Goal: Information Seeking & Learning: Learn about a topic

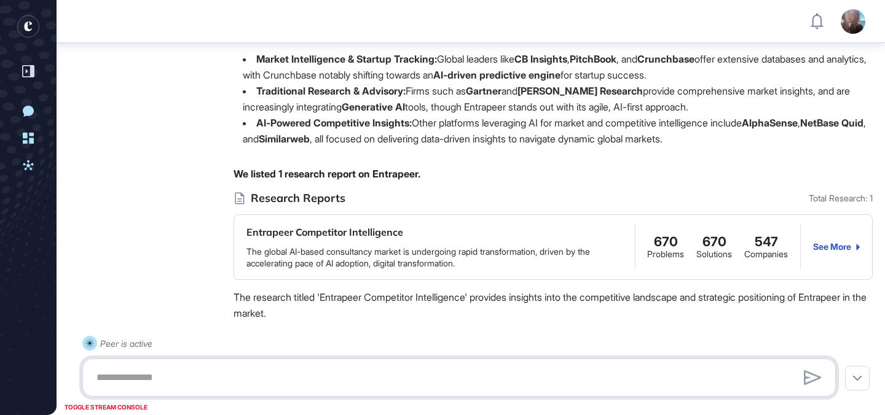
scroll to position [162, 0]
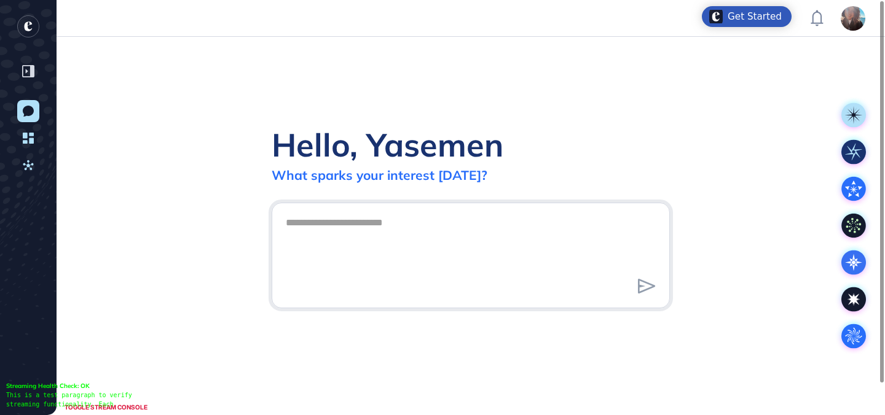
click at [481, 284] on textarea at bounding box center [470, 254] width 385 height 86
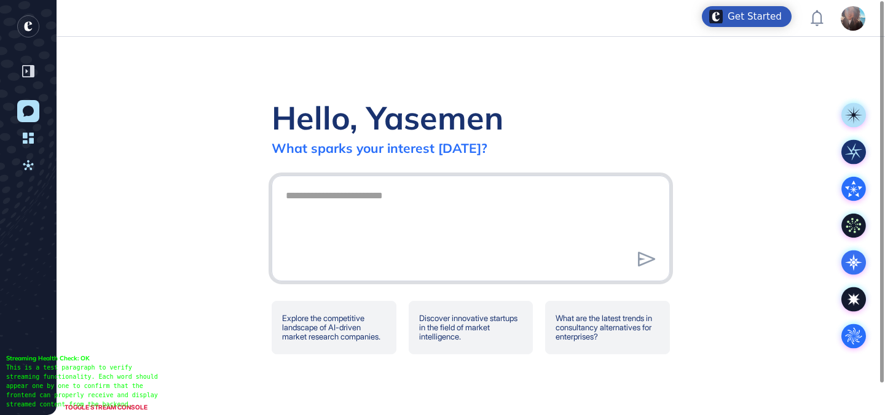
click at [364, 230] on textarea at bounding box center [470, 227] width 385 height 86
type textarea "**********"
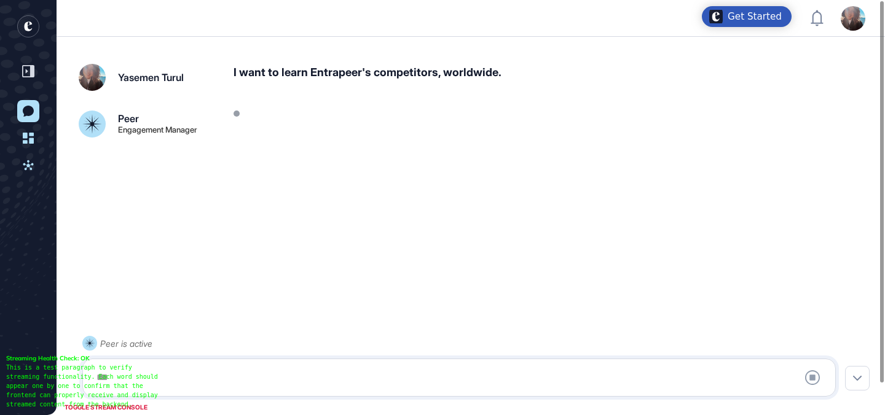
scroll to position [34, 0]
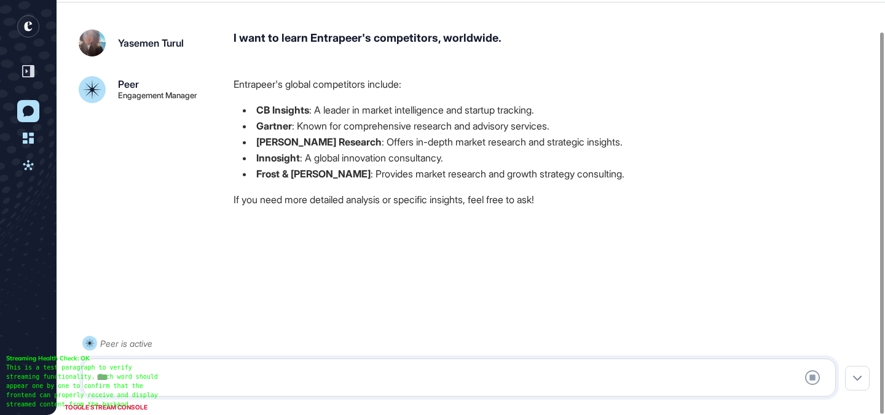
click at [350, 375] on div at bounding box center [459, 377] width 740 height 25
click at [324, 367] on div at bounding box center [459, 377] width 740 height 25
click at [316, 373] on div at bounding box center [459, 377] width 740 height 25
click at [158, 375] on div at bounding box center [459, 377] width 740 height 25
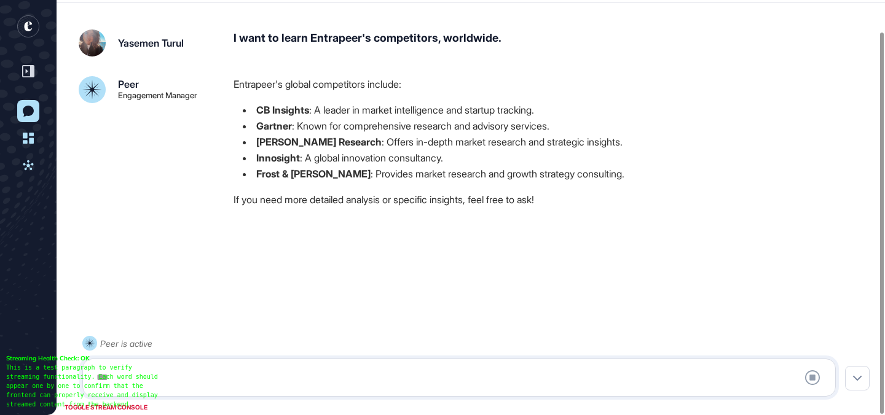
click at [158, 375] on div at bounding box center [459, 377] width 740 height 25
click at [158, 375] on textarea at bounding box center [459, 377] width 740 height 25
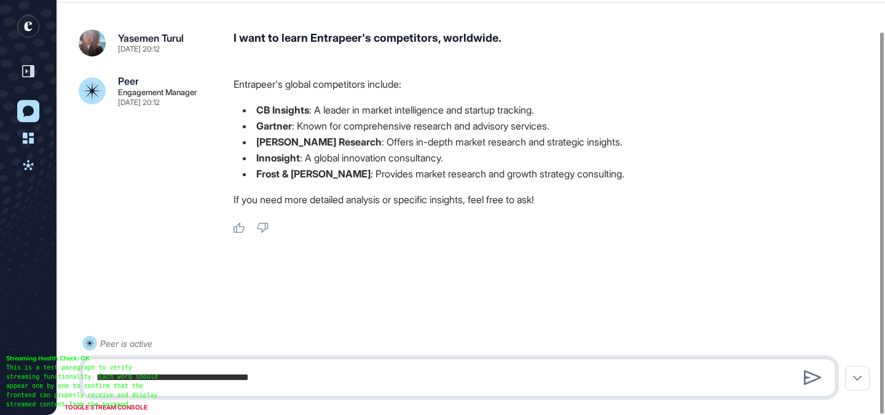
type textarea "**********"
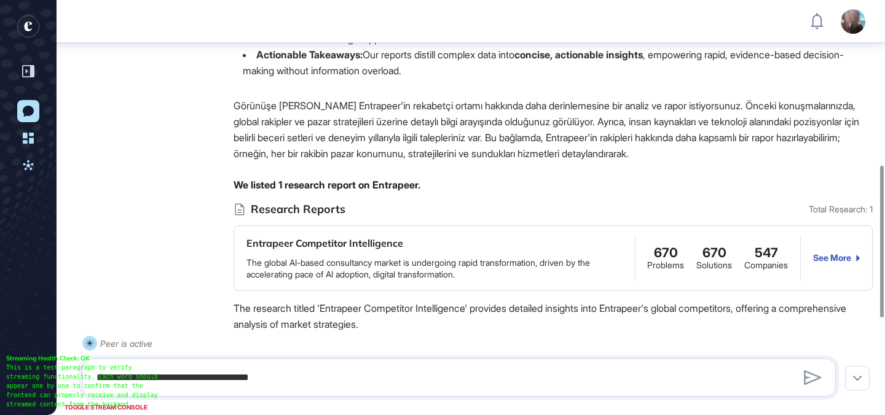
scroll to position [451, 0]
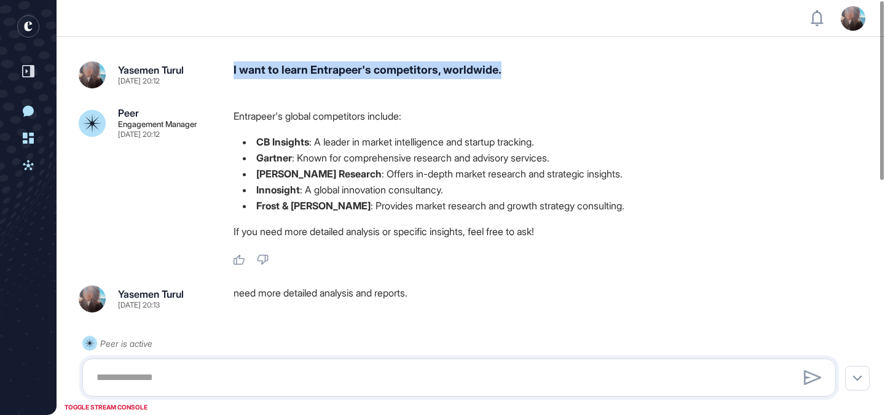
drag, startPoint x: 521, startPoint y: 72, endPoint x: 224, endPoint y: 67, distance: 297.3
click at [224, 67] on div "Yasemen Turul Sep 04, 2025 20:12 I want to learn Entrapeer's competitors, world…" at bounding box center [471, 74] width 784 height 27
copy div "I want to learn Entrapeer's competitors, worldwide."
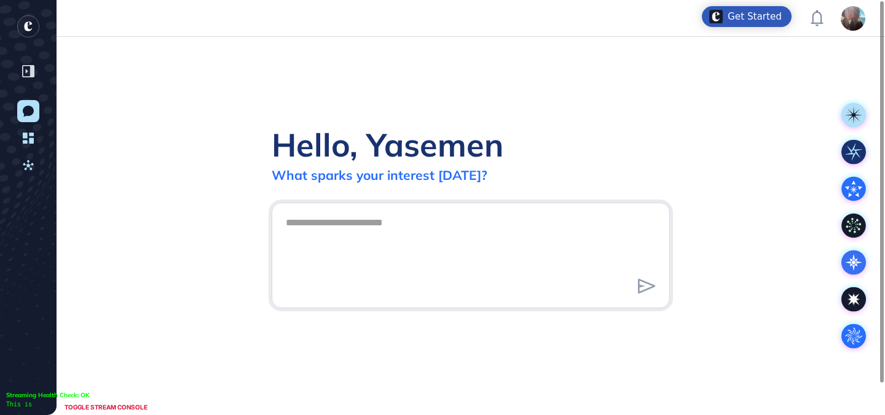
scroll to position [1, 1]
click at [365, 224] on textarea at bounding box center [470, 254] width 385 height 86
type textarea "**********"
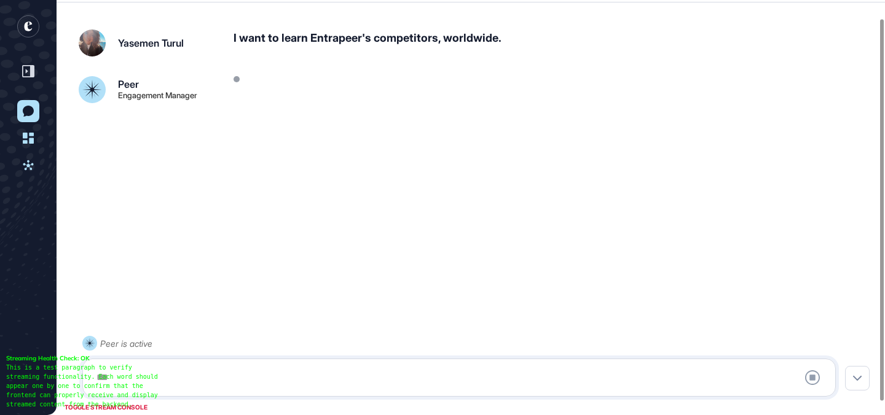
scroll to position [34, 0]
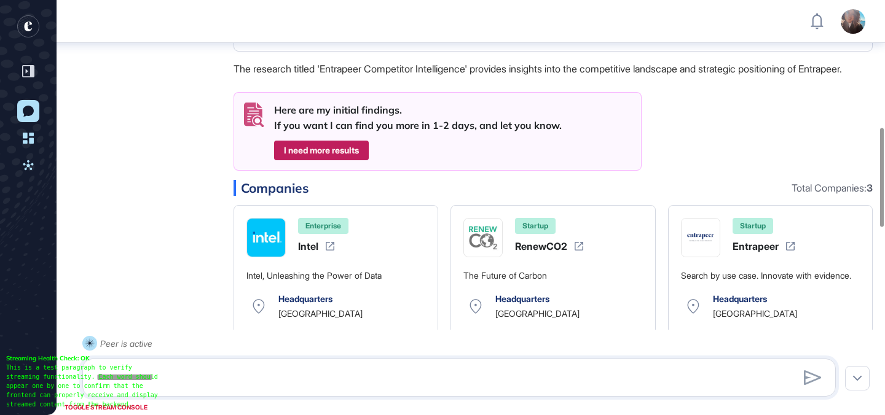
scroll to position [531, 0]
